Goal: Find contact information: Find contact information

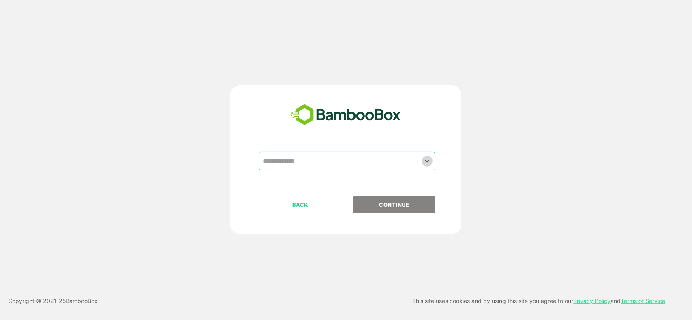
click at [425, 161] on icon "Open" at bounding box center [427, 161] width 10 height 10
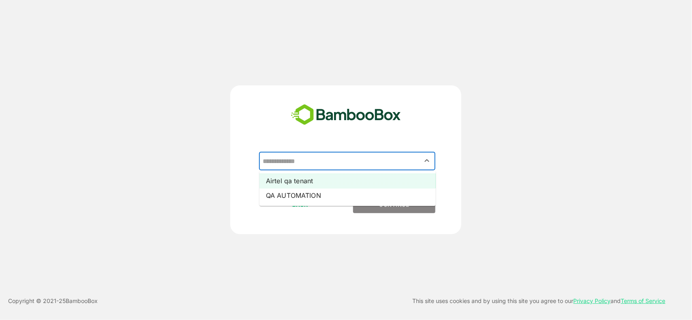
click at [339, 177] on li "Airtel qa tenant" at bounding box center [347, 181] width 176 height 15
type input "**********"
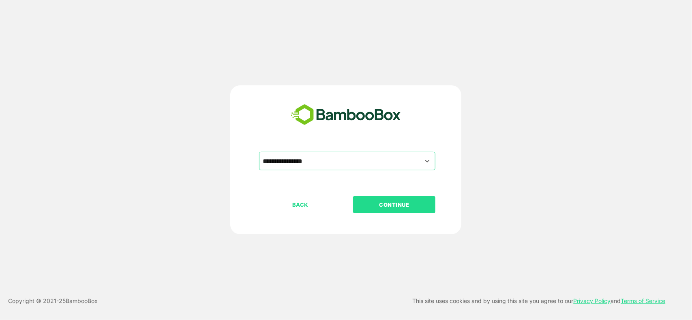
click at [384, 211] on button "CONTINUE" at bounding box center [394, 205] width 82 height 17
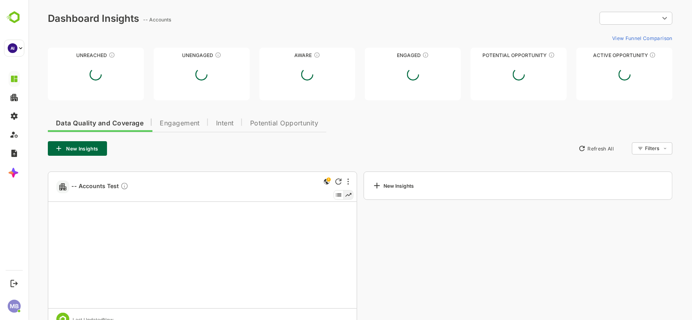
type input "**********"
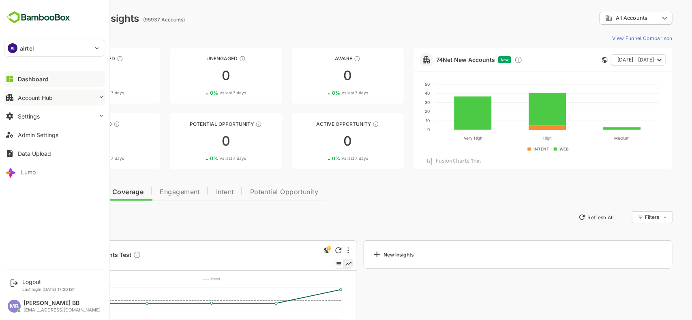
click at [70, 98] on button "Account Hub" at bounding box center [54, 98] width 101 height 16
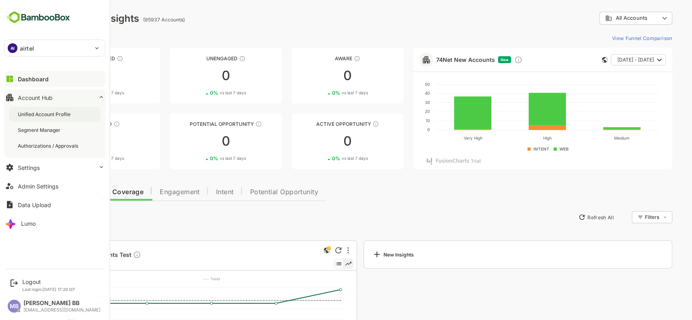
click at [52, 120] on div "Unified Account Profile" at bounding box center [55, 114] width 92 height 15
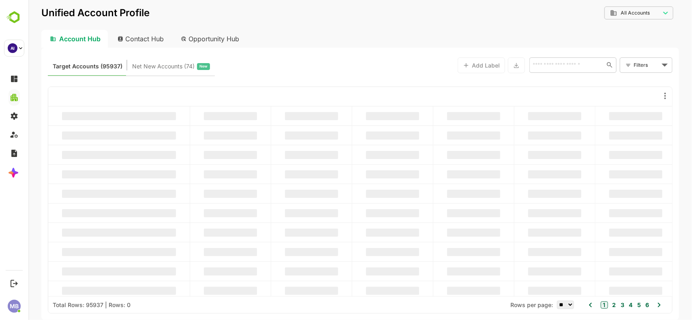
click at [156, 41] on div "Contact Hub" at bounding box center [141, 39] width 60 height 18
type input "**********"
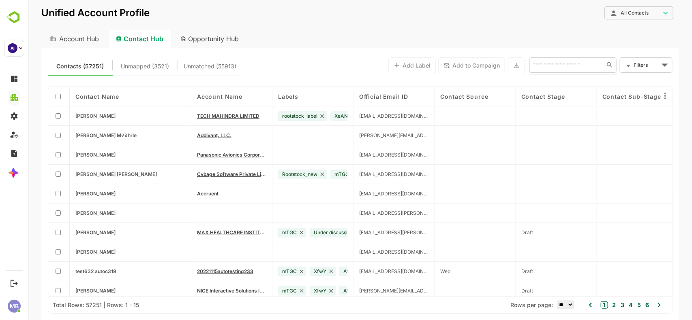
click at [571, 64] on input "text" at bounding box center [565, 65] width 70 height 10
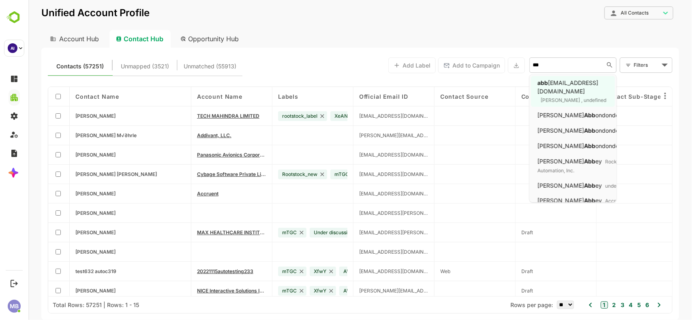
type input "****"
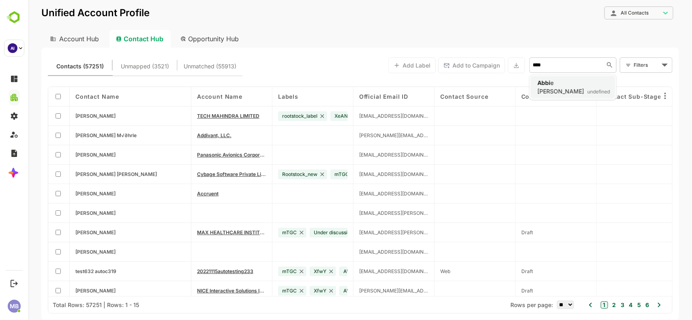
click at [565, 85] on span "e [PERSON_NAME]" at bounding box center [560, 86] width 47 height 15
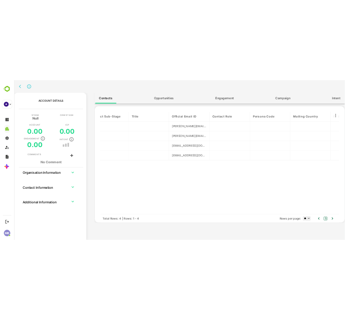
scroll to position [0, 594]
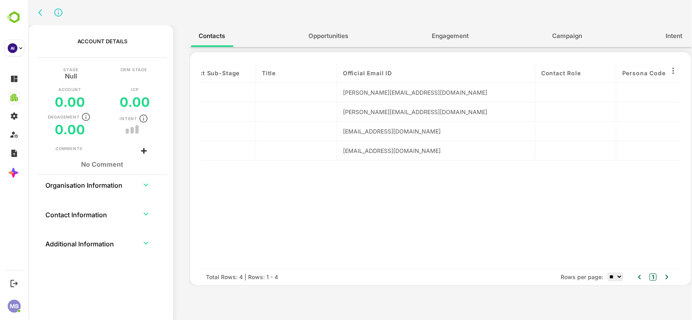
drag, startPoint x: 416, startPoint y: 70, endPoint x: 545, endPoint y: 87, distance: 130.0
click at [545, 87] on div "contactName Labels Persona Level Department Individual Engagement Score Individ…" at bounding box center [440, 166] width 478 height 205
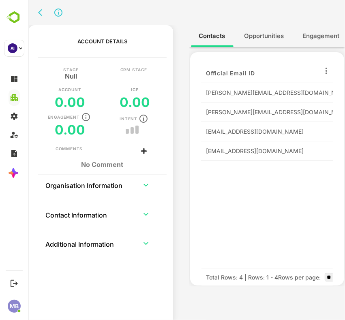
scroll to position [0, 730]
click at [251, 149] on div "[EMAIL_ADDRESS][DOMAIN_NAME]" at bounding box center [299, 151] width 186 height 9
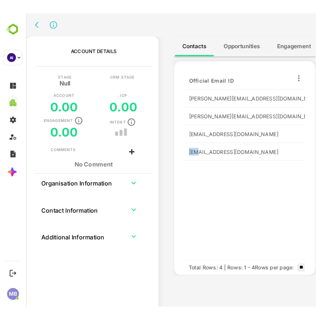
scroll to position [0, 729]
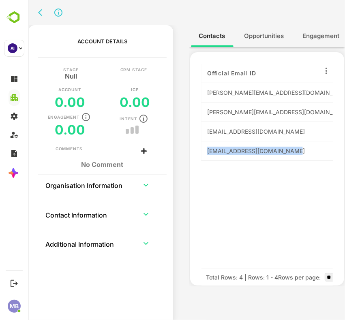
drag, startPoint x: 206, startPoint y: 151, endPoint x: 293, endPoint y: 150, distance: 87.1
click at [293, 150] on div "[EMAIL_ADDRESS][DOMAIN_NAME]" at bounding box center [300, 151] width 186 height 9
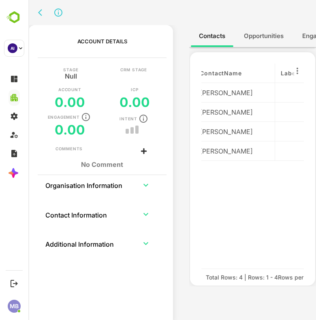
scroll to position [0, 0]
